Goal: Information Seeking & Learning: Learn about a topic

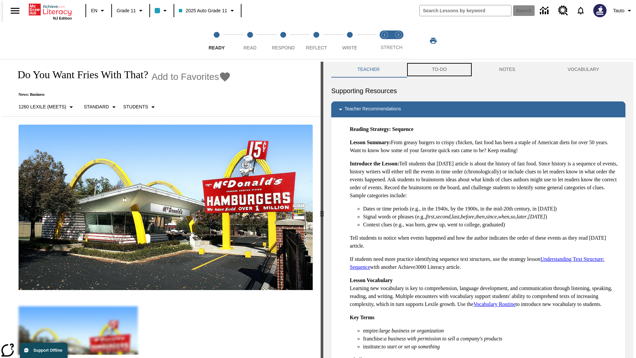
click at [439, 70] on button "TO-DO" at bounding box center [439, 70] width 67 height 16
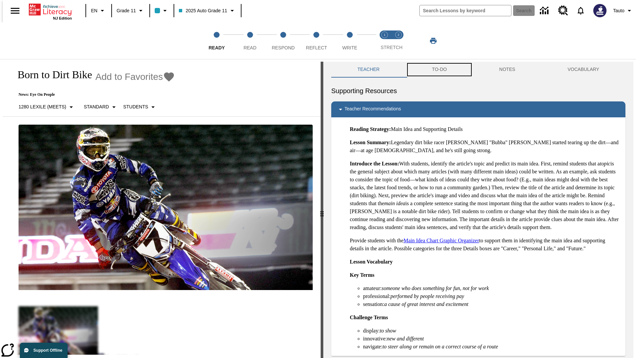
click at [439, 70] on button "TO-DO" at bounding box center [439, 70] width 67 height 16
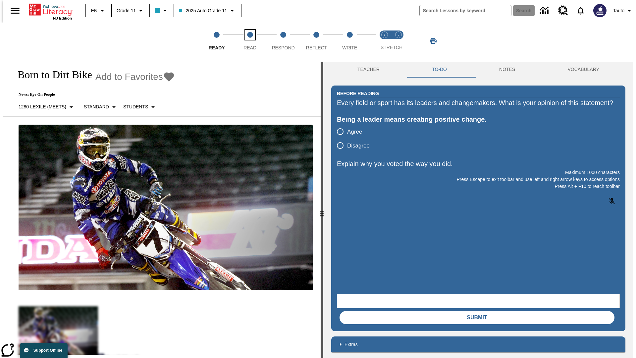
click at [250, 41] on span "Read" at bounding box center [249, 45] width 13 height 12
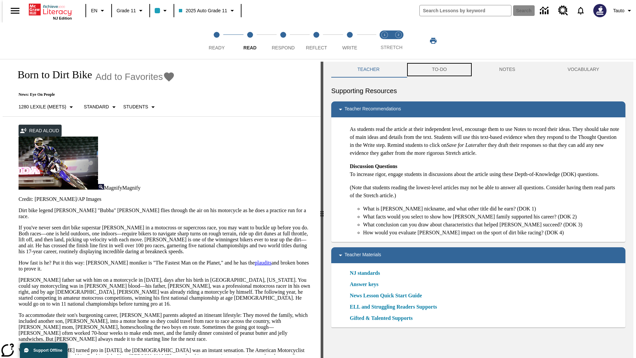
scroll to position [0, 0]
click at [439, 70] on button "TO-DO" at bounding box center [439, 69] width 67 height 16
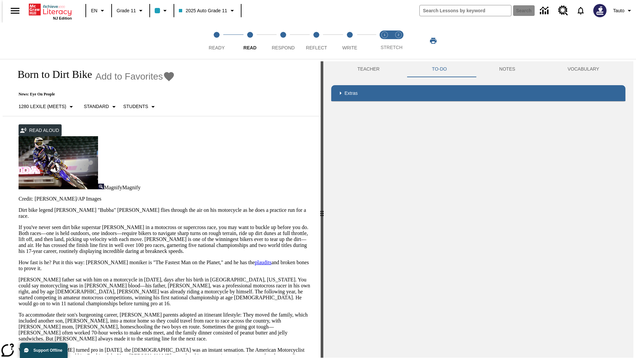
click at [19, 224] on p "If you've never seen dirt bike superstar [PERSON_NAME] in a motocross or superc…" at bounding box center [166, 239] width 294 height 30
click at [0, 0] on div "Screen Masking" at bounding box center [0, 0] width 0 height 0
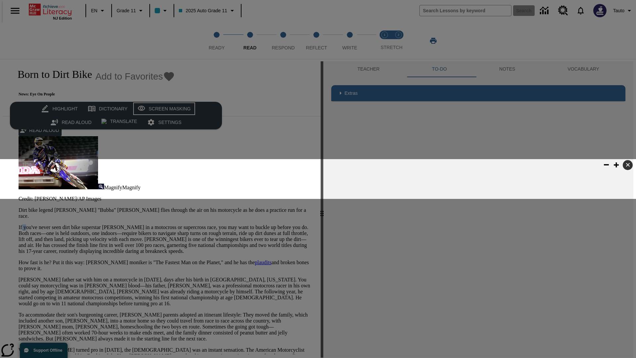
click at [163, 109] on div "Screen Masking" at bounding box center [170, 109] width 42 height 8
click at [283, 41] on span "Respond" at bounding box center [283, 45] width 23 height 12
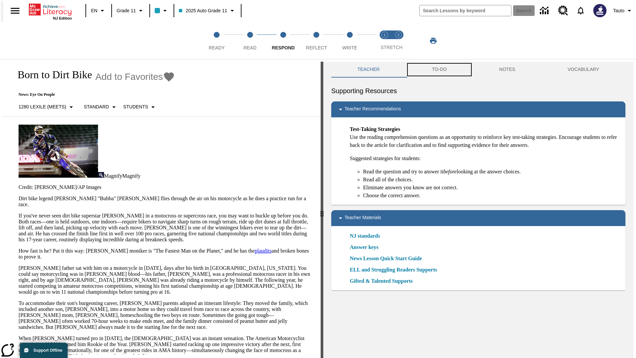
scroll to position [0, 0]
click at [439, 70] on button "TO-DO" at bounding box center [439, 69] width 67 height 16
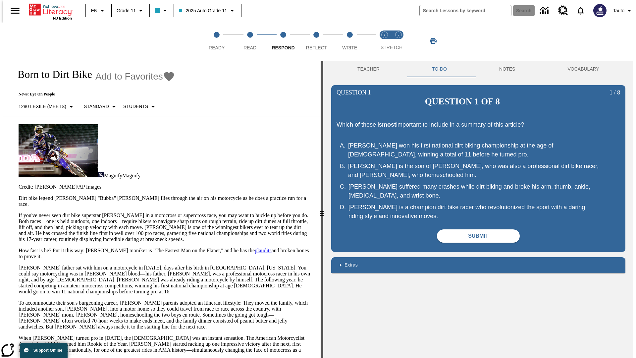
click at [19, 212] on p "If you've never seen dirt bike superstar [PERSON_NAME] in a motocross or superc…" at bounding box center [166, 227] width 294 height 30
click at [316, 41] on span "Reflect" at bounding box center [316, 45] width 21 height 12
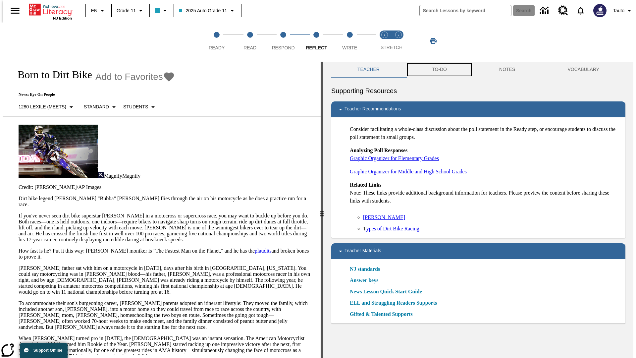
scroll to position [0, 0]
click at [439, 70] on button "TO-DO" at bounding box center [439, 69] width 67 height 16
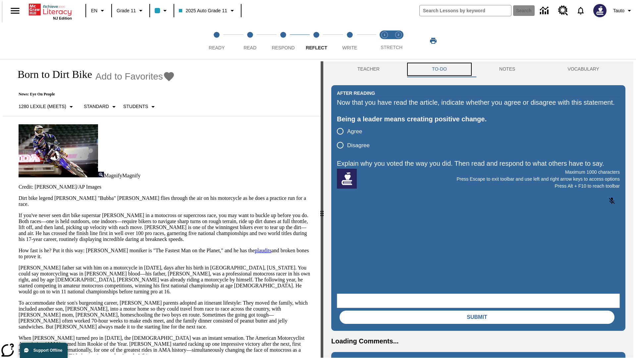
scroll to position [0, 0]
click at [19, 212] on p "If you've never seen dirt bike superstar [PERSON_NAME] in a motocross or superc…" at bounding box center [166, 227] width 294 height 30
click at [349, 41] on span "Write" at bounding box center [349, 45] width 15 height 12
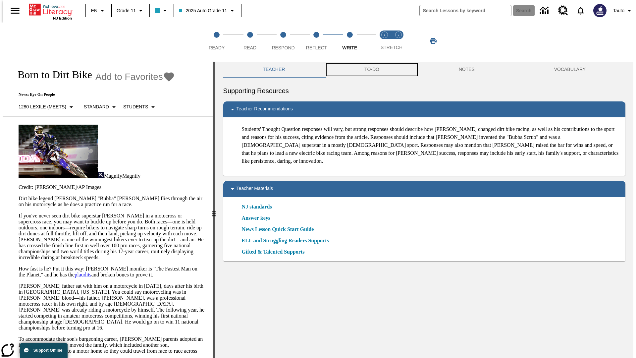
scroll to position [0, 0]
click at [371, 70] on button "TO-DO" at bounding box center [372, 69] width 94 height 16
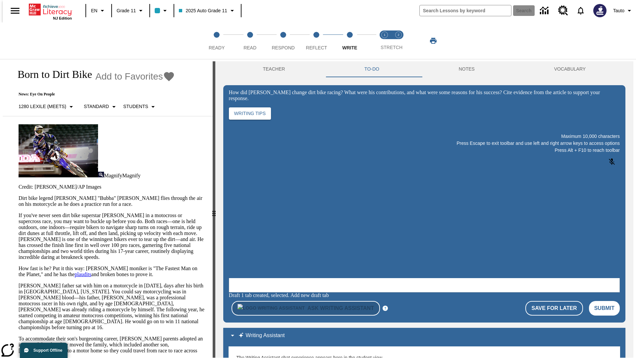
scroll to position [0, 0]
click at [19, 212] on p "If you've never seen dirt bike superstar [PERSON_NAME] in a motocross or superc…" at bounding box center [112, 236] width 186 height 48
click at [385, 41] on span "Stretch Read step 1 of 2" at bounding box center [384, 45] width 9 height 12
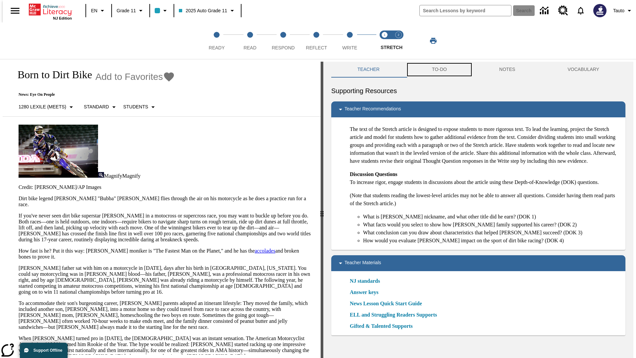
scroll to position [0, 0]
click at [439, 70] on button "TO-DO" at bounding box center [439, 69] width 67 height 16
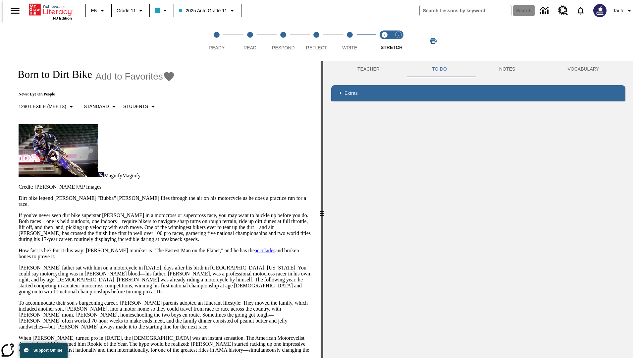
click at [19, 212] on p "If you've never seen dirt bike superstar [PERSON_NAME] in a motocross or superc…" at bounding box center [166, 227] width 294 height 30
click at [399, 41] on span "Stretch Respond step 2 of 2" at bounding box center [398, 45] width 9 height 12
